Goal: Information Seeking & Learning: Learn about a topic

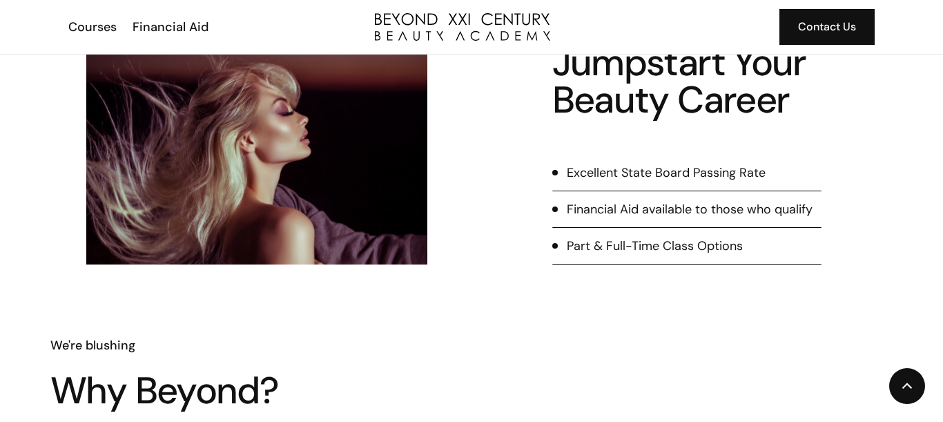
scroll to position [619, 0]
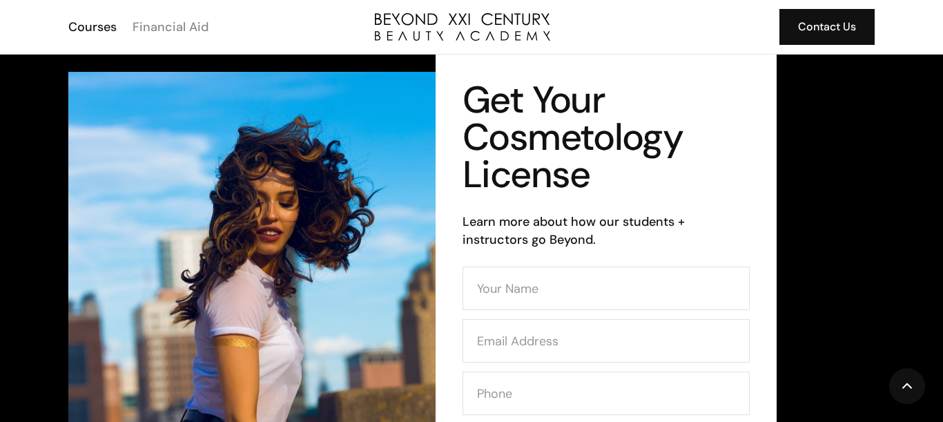
click at [151, 23] on div "Financial Aid" at bounding box center [171, 27] width 76 height 18
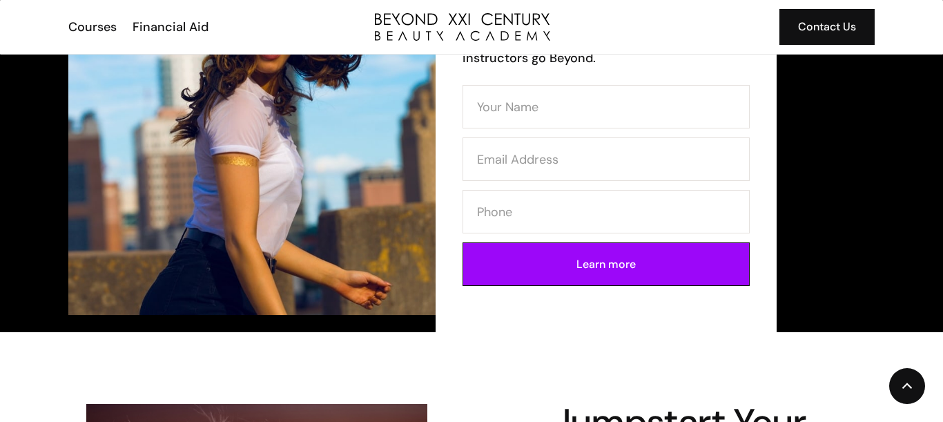
scroll to position [255, 0]
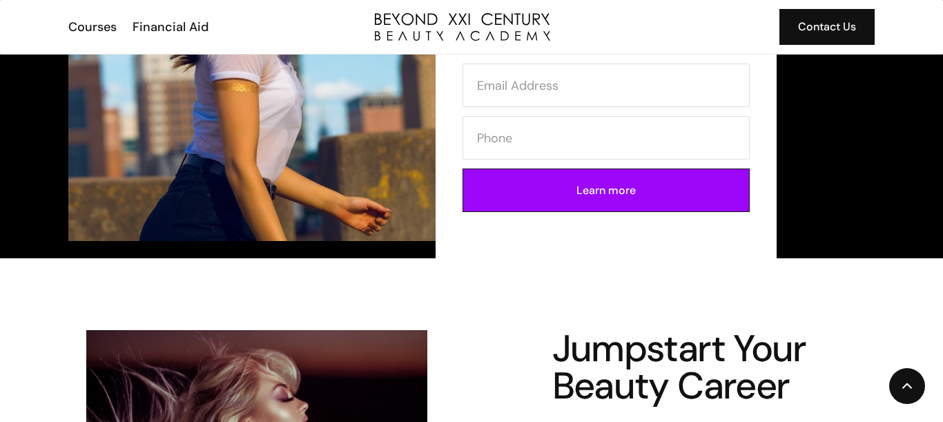
click at [496, 206] on input "Learn more" at bounding box center [606, 190] width 287 height 44
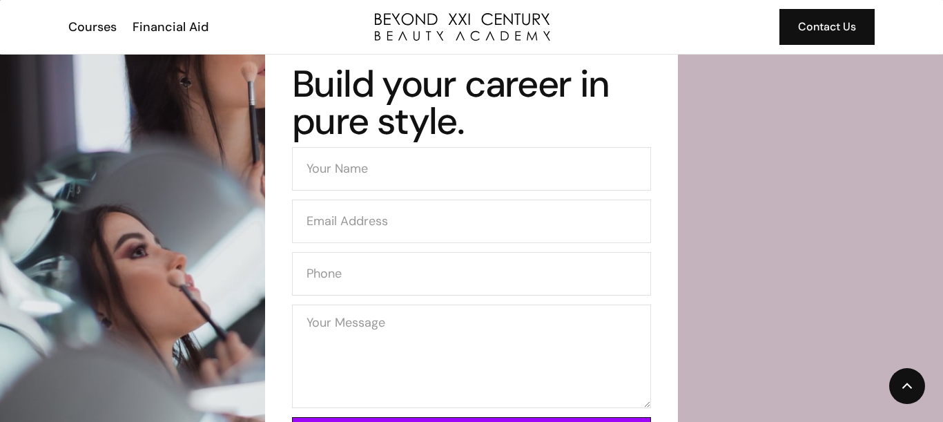
scroll to position [2816, 0]
